Goal: Task Accomplishment & Management: Complete application form

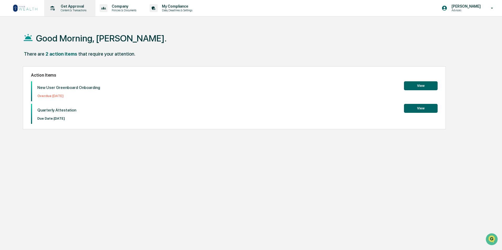
click at [73, 7] on p "Get Approval" at bounding box center [72, 6] width 33 height 4
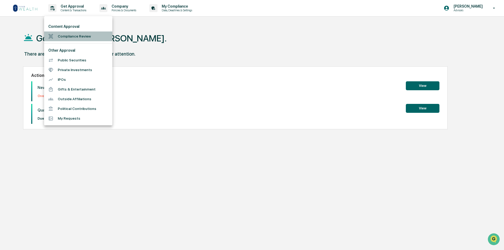
click at [69, 34] on li "Compliance Review" at bounding box center [78, 37] width 68 height 10
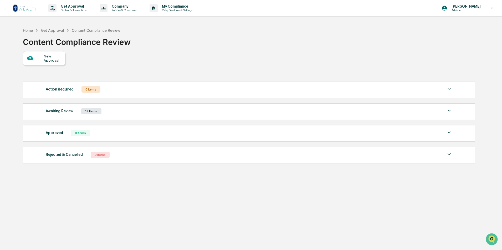
click at [46, 57] on div "New Approval" at bounding box center [53, 58] width 18 height 8
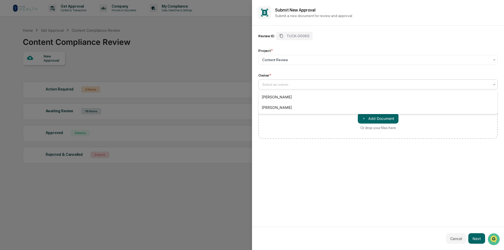
click at [274, 84] on div at bounding box center [376, 84] width 228 height 5
click at [273, 96] on div "[PERSON_NAME]" at bounding box center [378, 97] width 239 height 11
click at [380, 118] on button "＋ Add Document" at bounding box center [378, 118] width 41 height 11
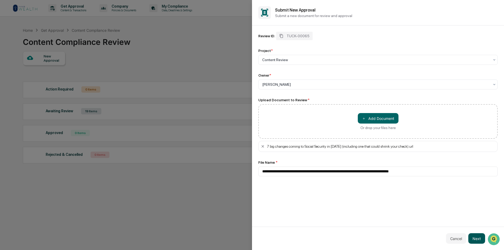
click at [477, 238] on button "Next" at bounding box center [477, 239] width 17 height 11
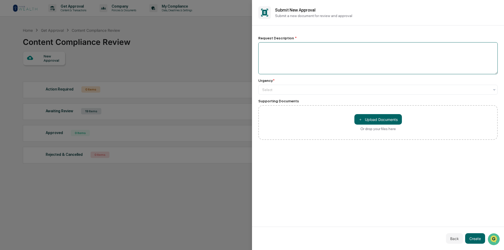
click at [274, 51] on textarea at bounding box center [379, 58] width 240 height 32
type textarea "**********"
click at [321, 88] on div at bounding box center [376, 89] width 228 height 5
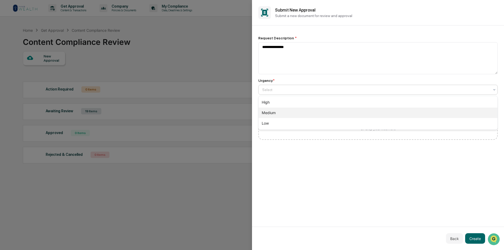
click at [304, 114] on div "Medium" at bounding box center [378, 113] width 239 height 11
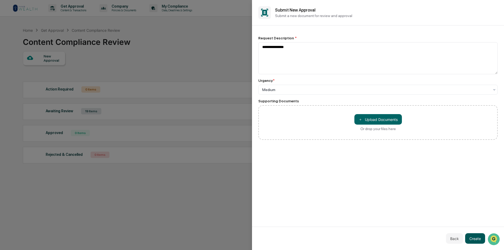
click at [474, 237] on button "Create" at bounding box center [476, 239] width 20 height 11
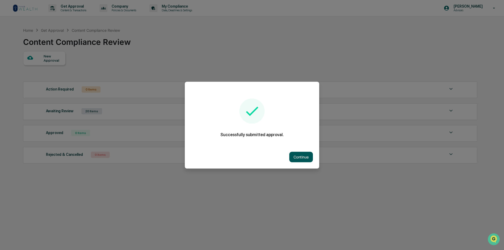
click at [297, 155] on button "Continue" at bounding box center [302, 157] width 24 height 11
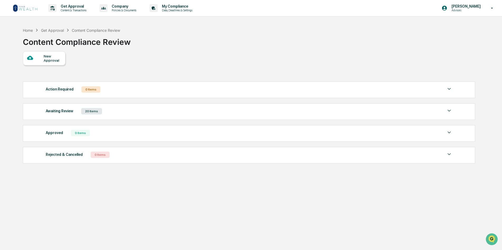
click at [56, 55] on div "New Approval" at bounding box center [53, 58] width 18 height 8
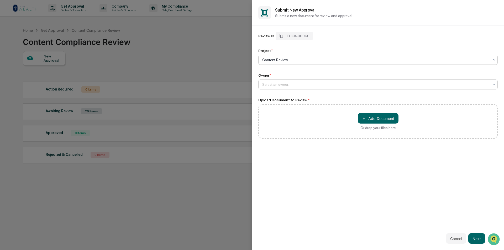
click at [281, 86] on div at bounding box center [376, 84] width 228 height 5
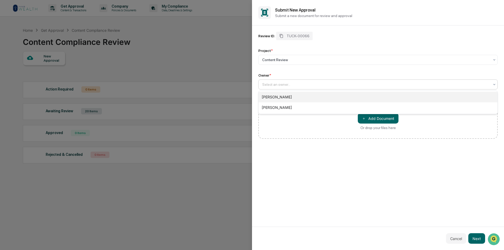
click at [281, 97] on div "[PERSON_NAME]" at bounding box center [378, 97] width 239 height 11
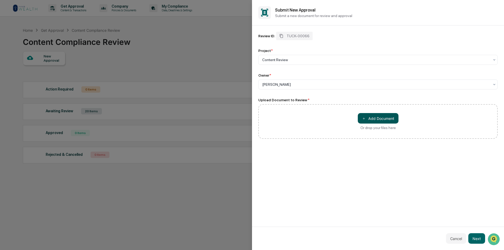
click at [382, 119] on button "＋ Add Document" at bounding box center [378, 118] width 41 height 11
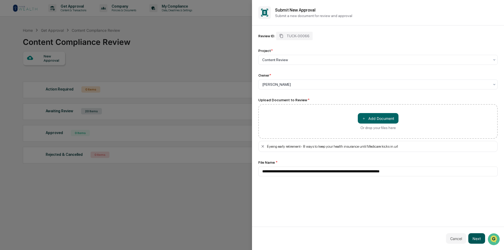
click at [476, 239] on button "Next" at bounding box center [477, 239] width 17 height 11
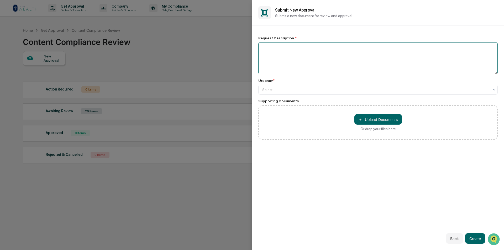
click at [267, 50] on textarea at bounding box center [379, 58] width 240 height 32
paste textarea "**********"
type textarea "**********"
click at [288, 95] on div "Select" at bounding box center [379, 90] width 240 height 10
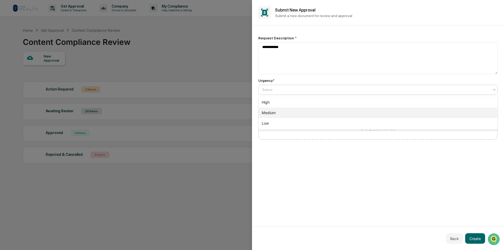
click at [278, 113] on div "Medium" at bounding box center [378, 113] width 239 height 11
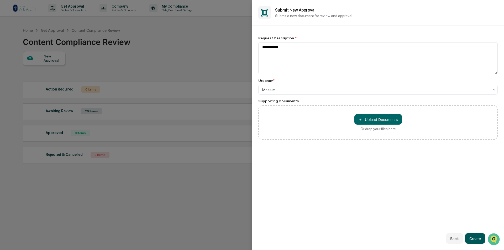
click at [472, 240] on button "Create" at bounding box center [476, 239] width 20 height 11
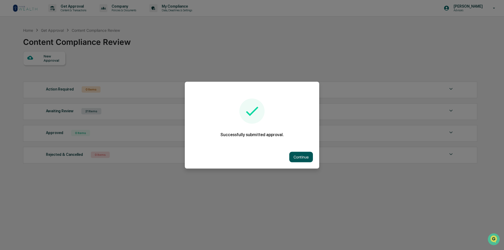
click at [292, 156] on button "Continue" at bounding box center [302, 157] width 24 height 11
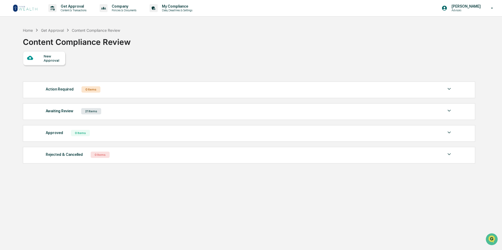
click at [50, 56] on div "New Approval" at bounding box center [53, 58] width 18 height 8
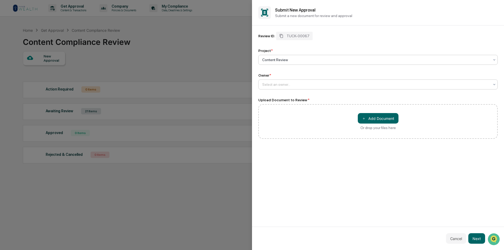
click at [272, 82] on div at bounding box center [376, 84] width 228 height 5
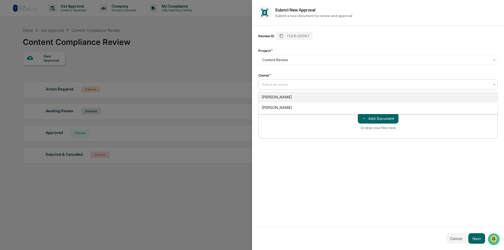
click at [271, 97] on div "[PERSON_NAME]" at bounding box center [378, 97] width 239 height 11
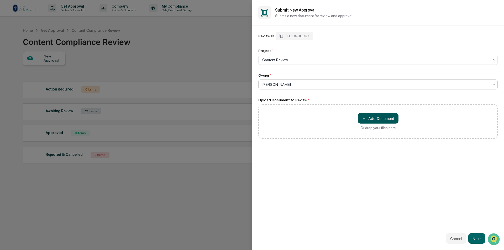
click at [388, 119] on button "＋ Add Document" at bounding box center [378, 118] width 41 height 11
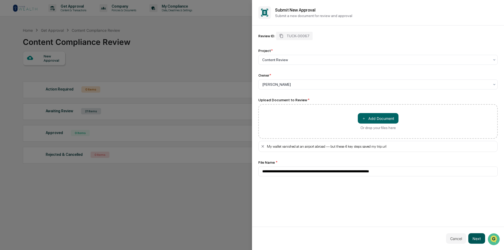
click at [476, 236] on button "Next" at bounding box center [477, 239] width 17 height 11
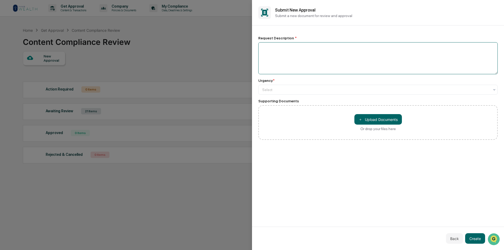
click at [281, 57] on textarea at bounding box center [379, 58] width 240 height 32
paste textarea "**********"
type textarea "*"
drag, startPoint x: 291, startPoint y: 46, endPoint x: 253, endPoint y: 45, distance: 37.6
click at [253, 45] on div "**********" at bounding box center [378, 126] width 252 height 202
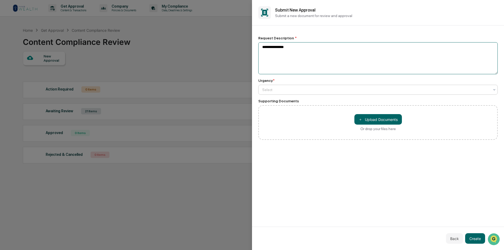
type textarea "**********"
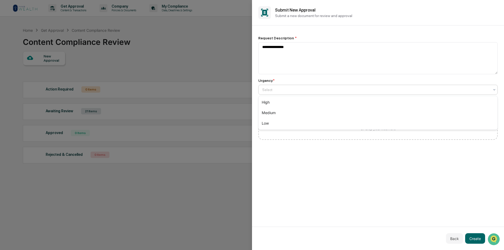
click at [318, 90] on div at bounding box center [376, 89] width 228 height 5
click at [306, 111] on div "Medium" at bounding box center [378, 113] width 239 height 11
click at [476, 237] on button "Create" at bounding box center [476, 239] width 20 height 11
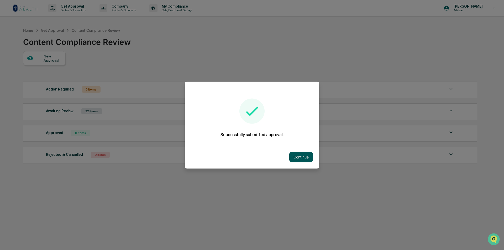
click at [301, 153] on button "Continue" at bounding box center [302, 157] width 24 height 11
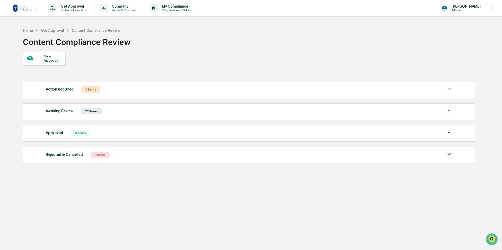
click at [51, 58] on div "New Approval" at bounding box center [53, 58] width 18 height 8
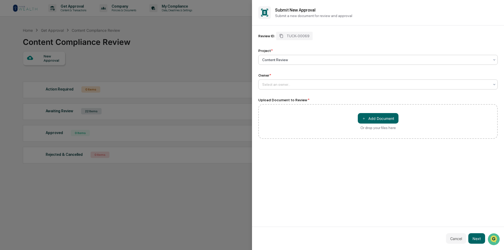
click at [273, 82] on div at bounding box center [376, 84] width 228 height 5
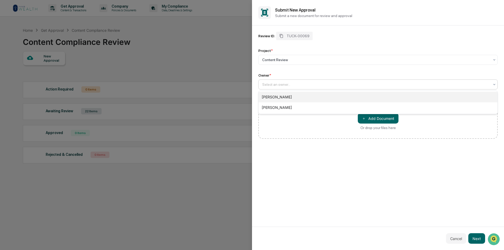
click at [273, 96] on div "[PERSON_NAME]" at bounding box center [378, 97] width 239 height 11
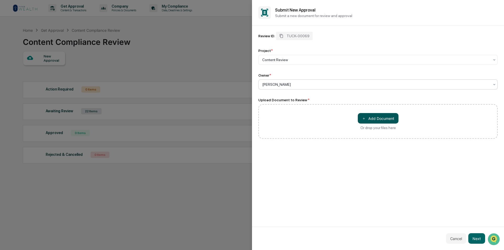
click at [365, 117] on span "＋" at bounding box center [364, 118] width 4 height 5
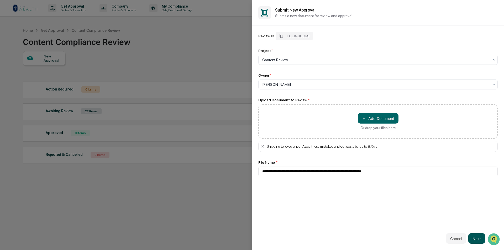
click at [478, 239] on button "Next" at bounding box center [477, 239] width 17 height 11
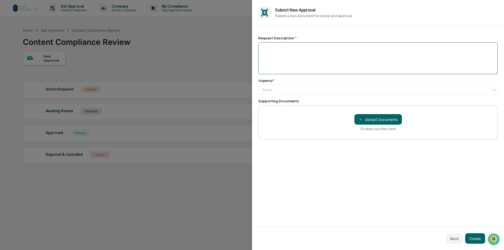
paste textarea "**********"
type textarea "**********"
click at [298, 90] on div at bounding box center [376, 89] width 228 height 5
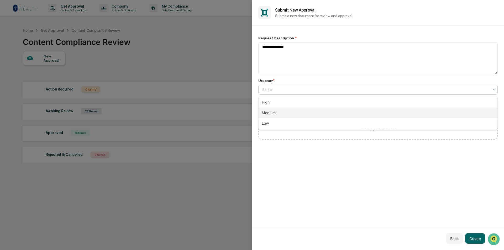
click at [290, 114] on div "Medium" at bounding box center [378, 113] width 239 height 11
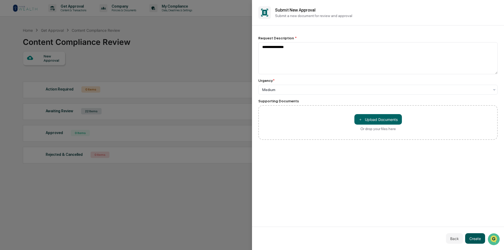
click at [475, 238] on button "Create" at bounding box center [476, 239] width 20 height 11
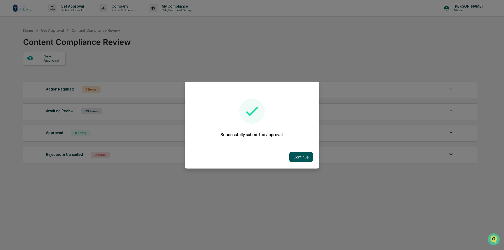
click at [290, 152] on button "Continue" at bounding box center [302, 157] width 24 height 11
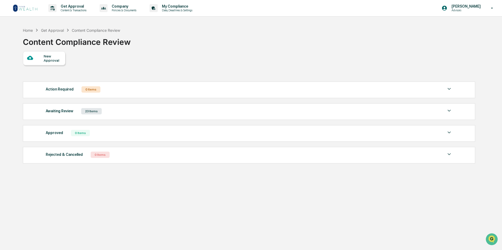
click at [54, 61] on div "New Approval" at bounding box center [53, 58] width 18 height 8
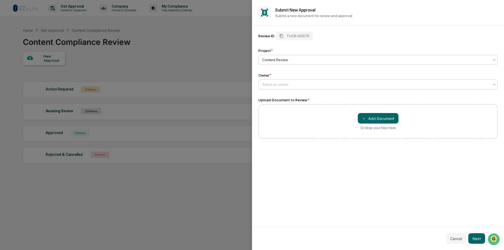
click at [269, 84] on div at bounding box center [376, 84] width 228 height 5
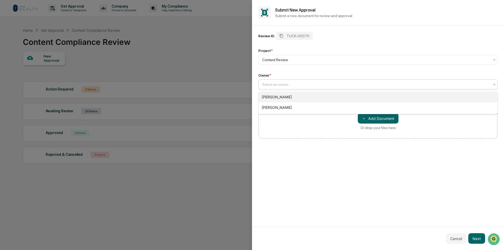
click at [271, 96] on div "[PERSON_NAME]" at bounding box center [378, 97] width 239 height 11
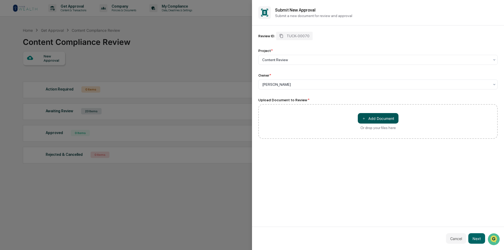
click at [379, 120] on button "＋ Add Document" at bounding box center [378, 118] width 41 height 11
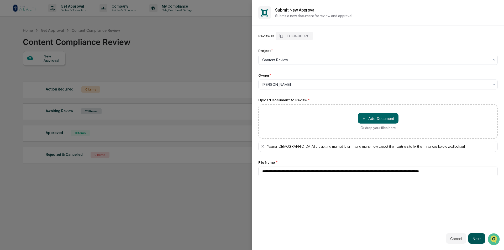
click at [475, 235] on button "Next" at bounding box center [477, 239] width 17 height 11
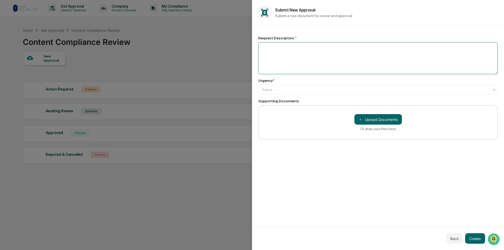
click at [327, 58] on textarea at bounding box center [379, 58] width 240 height 32
paste textarea "**********"
type textarea "**********"
click at [321, 88] on div at bounding box center [376, 89] width 228 height 5
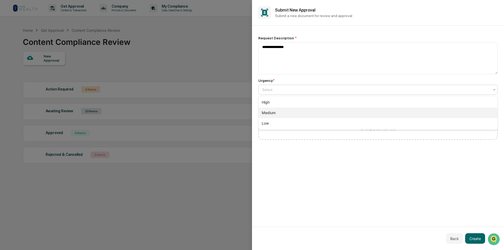
click at [312, 110] on div "Medium" at bounding box center [378, 113] width 239 height 11
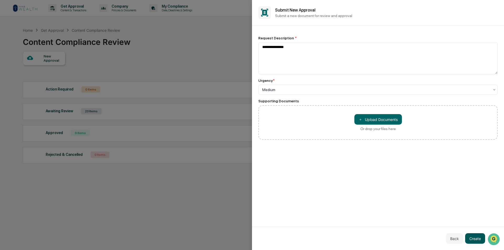
click at [474, 240] on button "Create" at bounding box center [476, 239] width 20 height 11
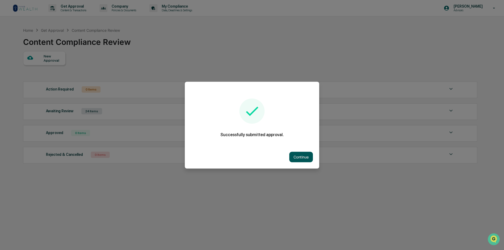
click at [295, 154] on button "Continue" at bounding box center [302, 157] width 24 height 11
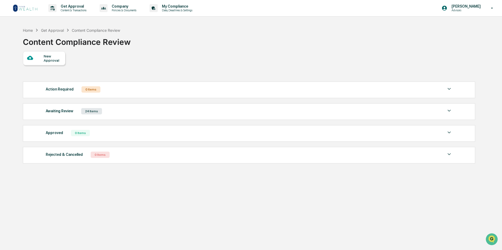
click at [42, 60] on div at bounding box center [35, 58] width 17 height 7
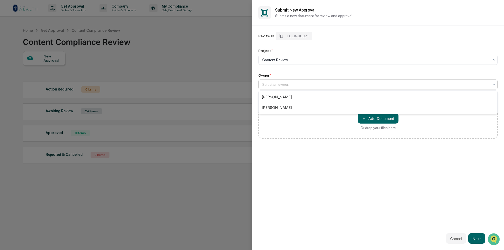
click at [287, 83] on div at bounding box center [376, 84] width 228 height 5
click at [282, 98] on div "[PERSON_NAME]" at bounding box center [378, 97] width 239 height 11
click at [384, 117] on button "＋ Add Document" at bounding box center [378, 118] width 41 height 11
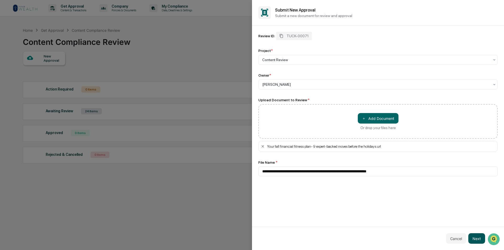
click at [477, 236] on button "Next" at bounding box center [477, 239] width 17 height 11
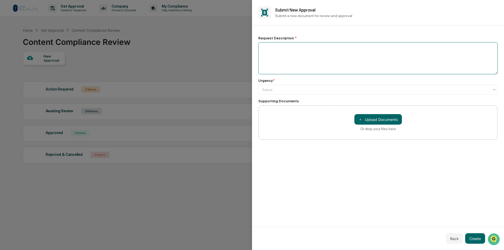
click at [272, 52] on textarea at bounding box center [379, 58] width 240 height 32
paste textarea "**********"
type textarea "**********"
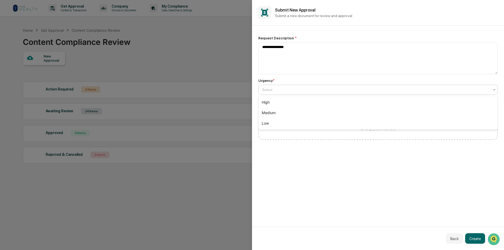
click at [295, 92] on div at bounding box center [376, 89] width 228 height 5
click at [276, 111] on div "Medium" at bounding box center [378, 113] width 239 height 11
click at [473, 240] on button "Create" at bounding box center [476, 239] width 20 height 11
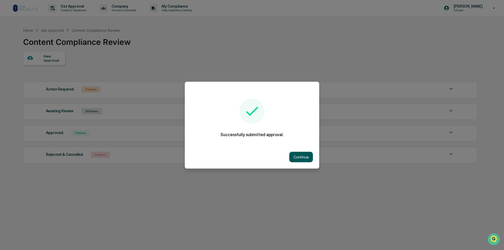
click at [300, 152] on button "Continue" at bounding box center [302, 157] width 24 height 11
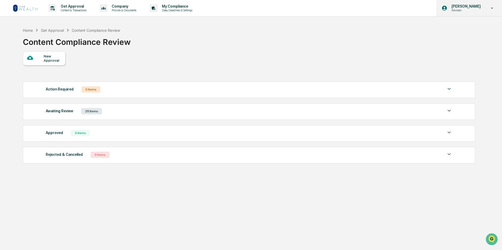
click at [466, 8] on p "[PERSON_NAME]" at bounding box center [465, 6] width 36 height 4
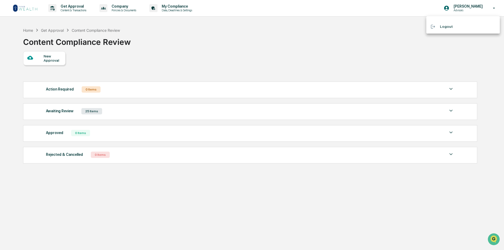
click at [446, 25] on li "Logout" at bounding box center [464, 27] width 74 height 10
